Goal: Information Seeking & Learning: Learn about a topic

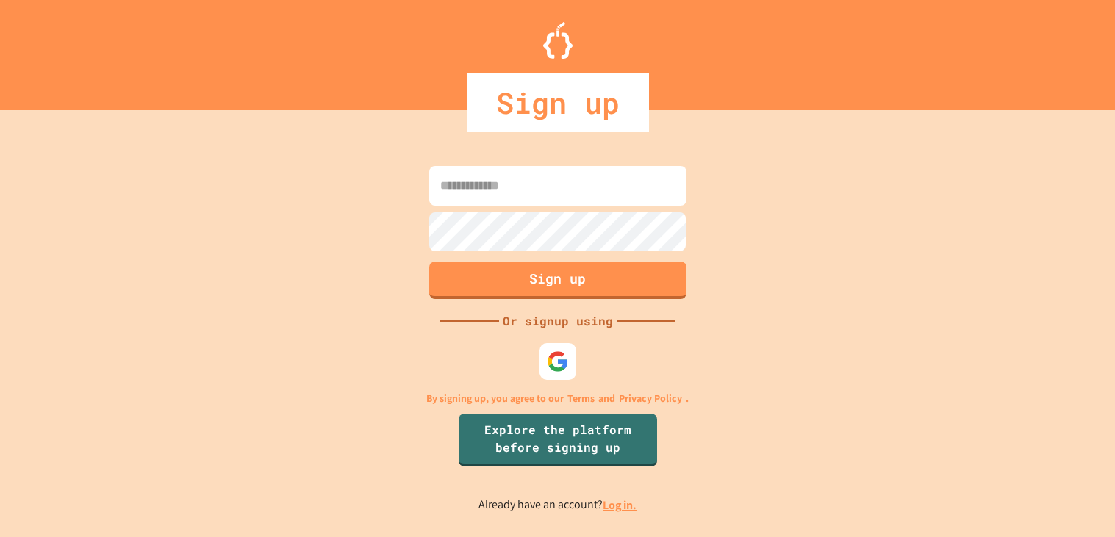
click at [625, 509] on link "Log in." at bounding box center [620, 505] width 34 height 15
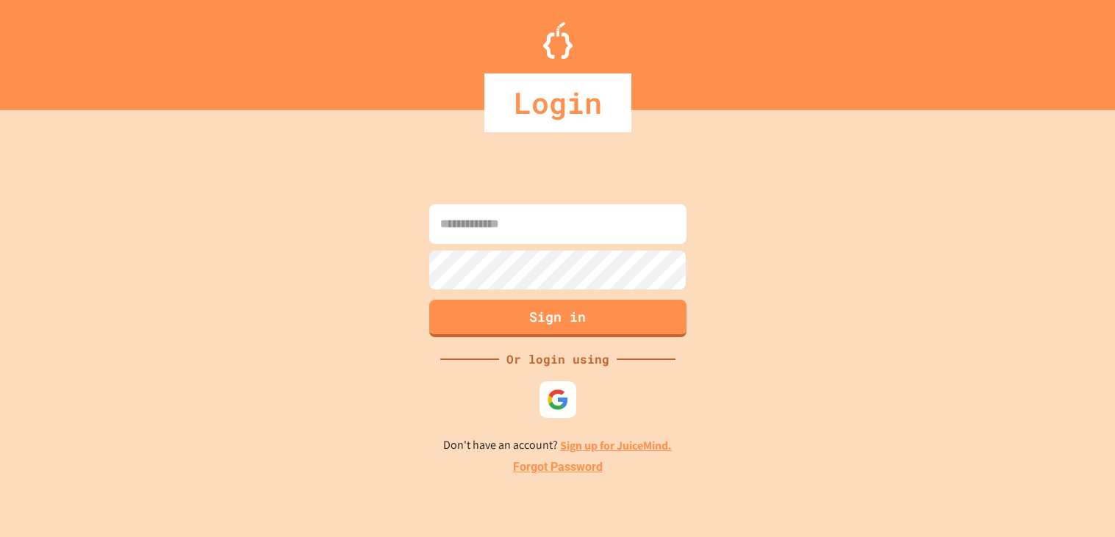
click at [590, 232] on input at bounding box center [557, 224] width 257 height 40
type input "**********"
click at [592, 314] on button "Sign in" at bounding box center [557, 318] width 262 height 38
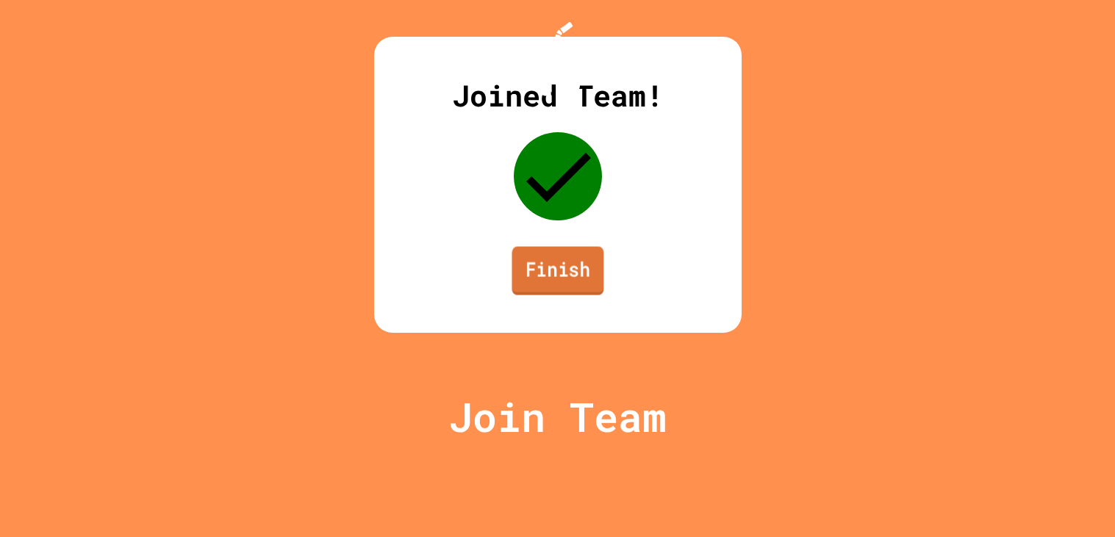
click at [591, 296] on link "Finish" at bounding box center [558, 271] width 92 height 49
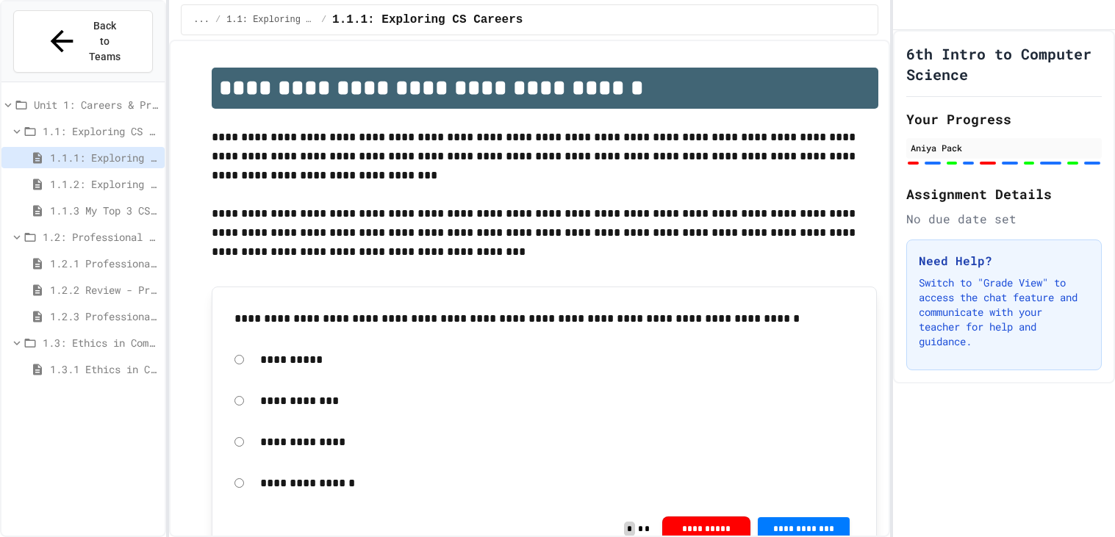
click at [154, 362] on span "1.3.1 Ethics in Computer Science" at bounding box center [104, 369] width 109 height 15
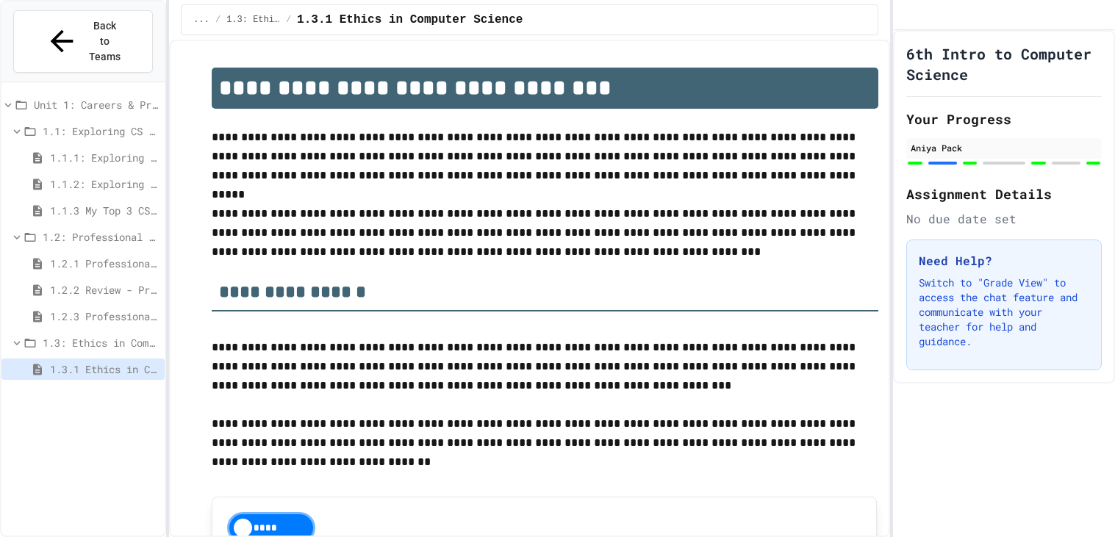
click at [76, 335] on span "1.3: Ethics in Computing" at bounding box center [101, 342] width 116 height 15
click at [76, 335] on span "1.3: Ethics in Computing" at bounding box center [102, 342] width 113 height 15
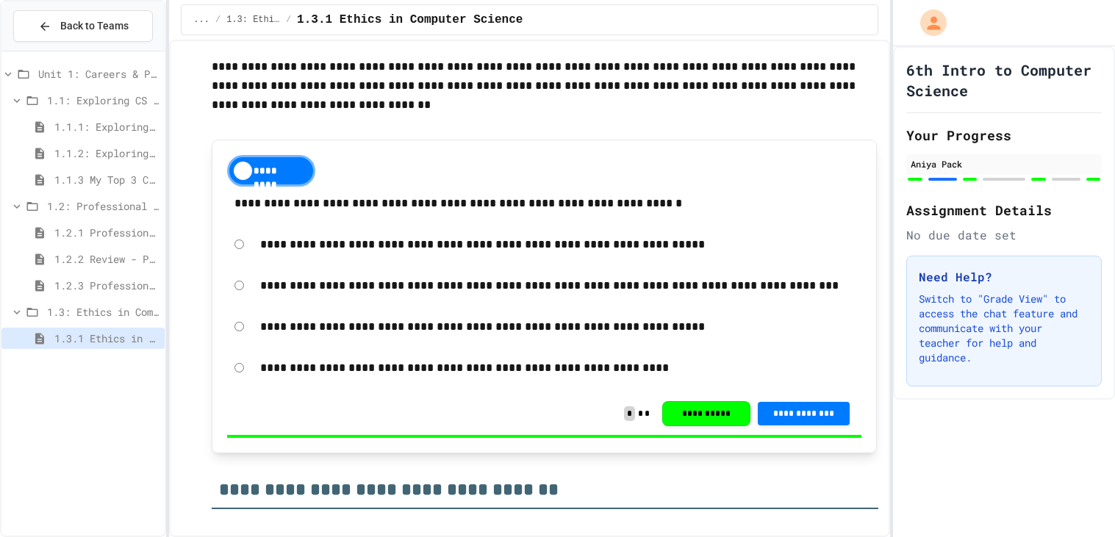
scroll to position [353, 0]
